Goal: Information Seeking & Learning: Find contact information

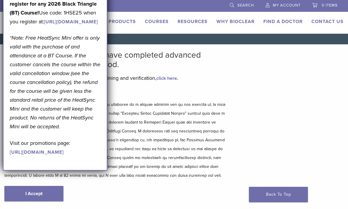
click at [290, 19] on link "Find A Doctor" at bounding box center [283, 22] width 39 height 6
click at [290, 22] on link "Find A Doctor" at bounding box center [283, 22] width 39 height 6
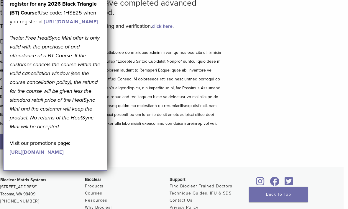
scroll to position [0, 4]
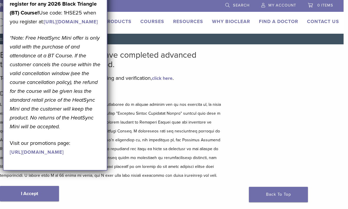
click at [290, 24] on link "Find A Doctor" at bounding box center [278, 22] width 39 height 6
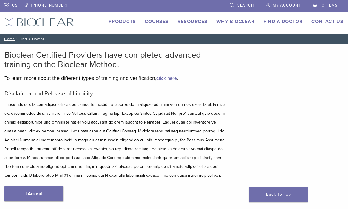
scroll to position [0, 4]
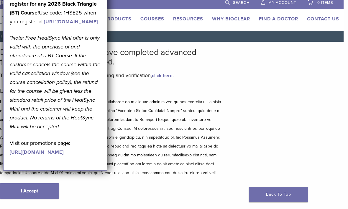
scroll to position [0, 4]
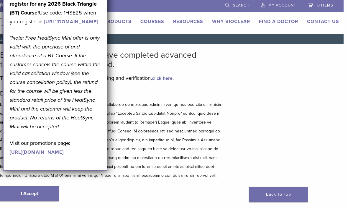
click at [138, 104] on p at bounding box center [111, 140] width 223 height 80
click at [130, 98] on div "Disclaimer and Release of Liability I Accept" at bounding box center [111, 151] width 223 height 123
click at [121, 107] on p at bounding box center [111, 140] width 223 height 80
click at [135, 100] on p at bounding box center [111, 140] width 223 height 80
click at [285, 22] on link "Find A Doctor" at bounding box center [278, 22] width 39 height 6
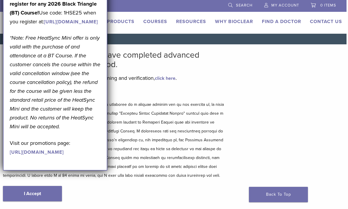
scroll to position [0, 4]
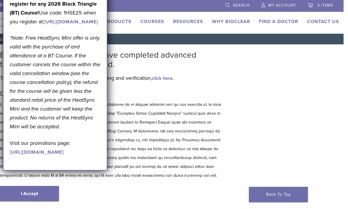
click at [63, 155] on link "[URL][DOMAIN_NAME]" at bounding box center [37, 152] width 54 height 6
click at [148, 96] on h5 "Disclaimer and Release of Liability" at bounding box center [111, 93] width 223 height 7
click at [268, 24] on link "Find A Doctor" at bounding box center [278, 22] width 39 height 6
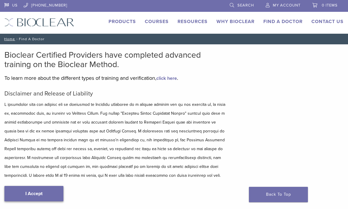
click at [52, 194] on link "I Accept" at bounding box center [33, 193] width 59 height 15
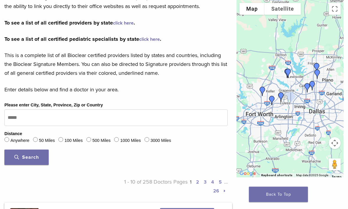
scroll to position [126, 0]
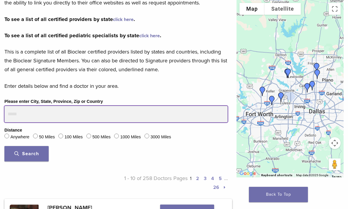
click at [19, 114] on input "Please enter City, State, Province, Zip or Country" at bounding box center [115, 114] width 223 height 17
type input "*****"
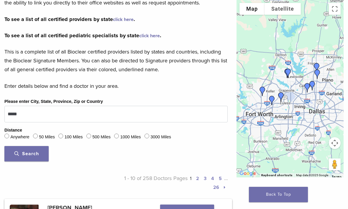
click at [37, 151] on span "Search" at bounding box center [26, 154] width 24 height 6
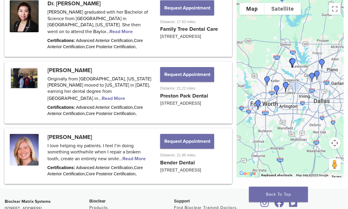
scroll to position [796, 0]
click at [140, 148] on link at bounding box center [118, 156] width 226 height 54
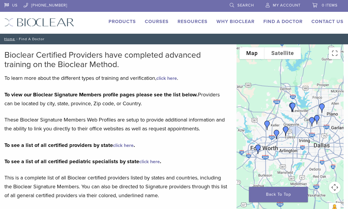
scroll to position [816, 0]
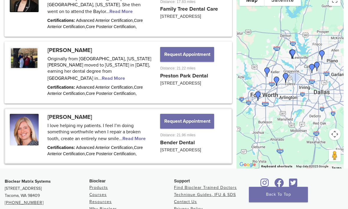
click at [138, 126] on link at bounding box center [118, 136] width 226 height 54
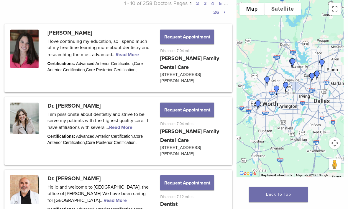
scroll to position [299, 0]
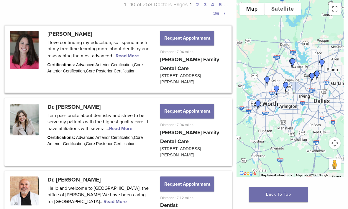
click at [89, 44] on link at bounding box center [118, 59] width 226 height 66
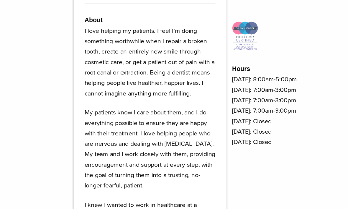
scroll to position [287, 0]
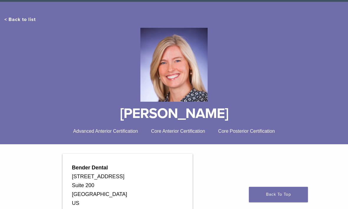
scroll to position [42, 0]
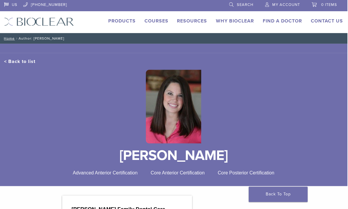
scroll to position [1, 0]
